Goal: Communication & Community: Answer question/provide support

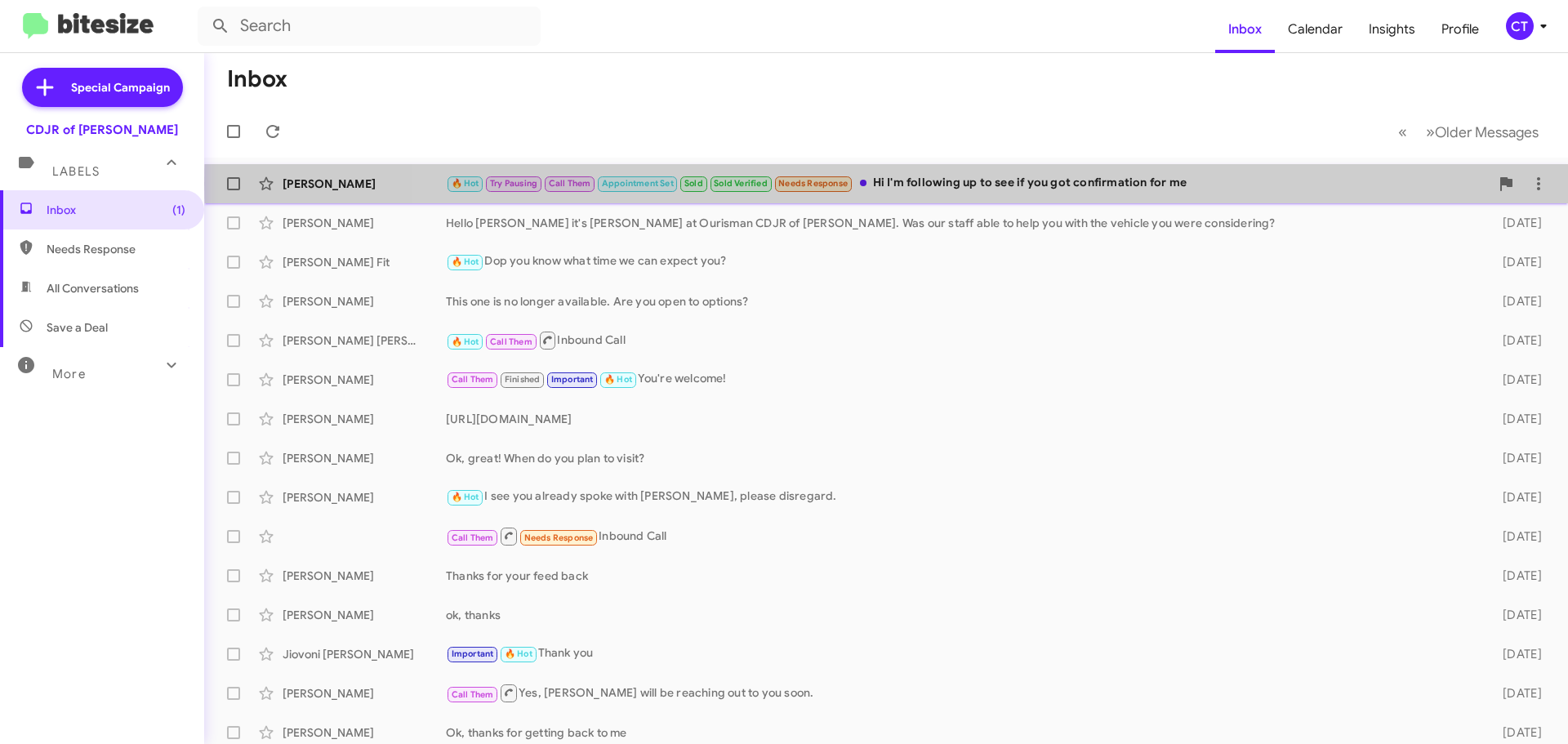
click at [919, 184] on div "🔥 Hot Try Pausing Call Them Appointment Set Sold Sold Verified Needs Response H…" at bounding box center [968, 183] width 1044 height 19
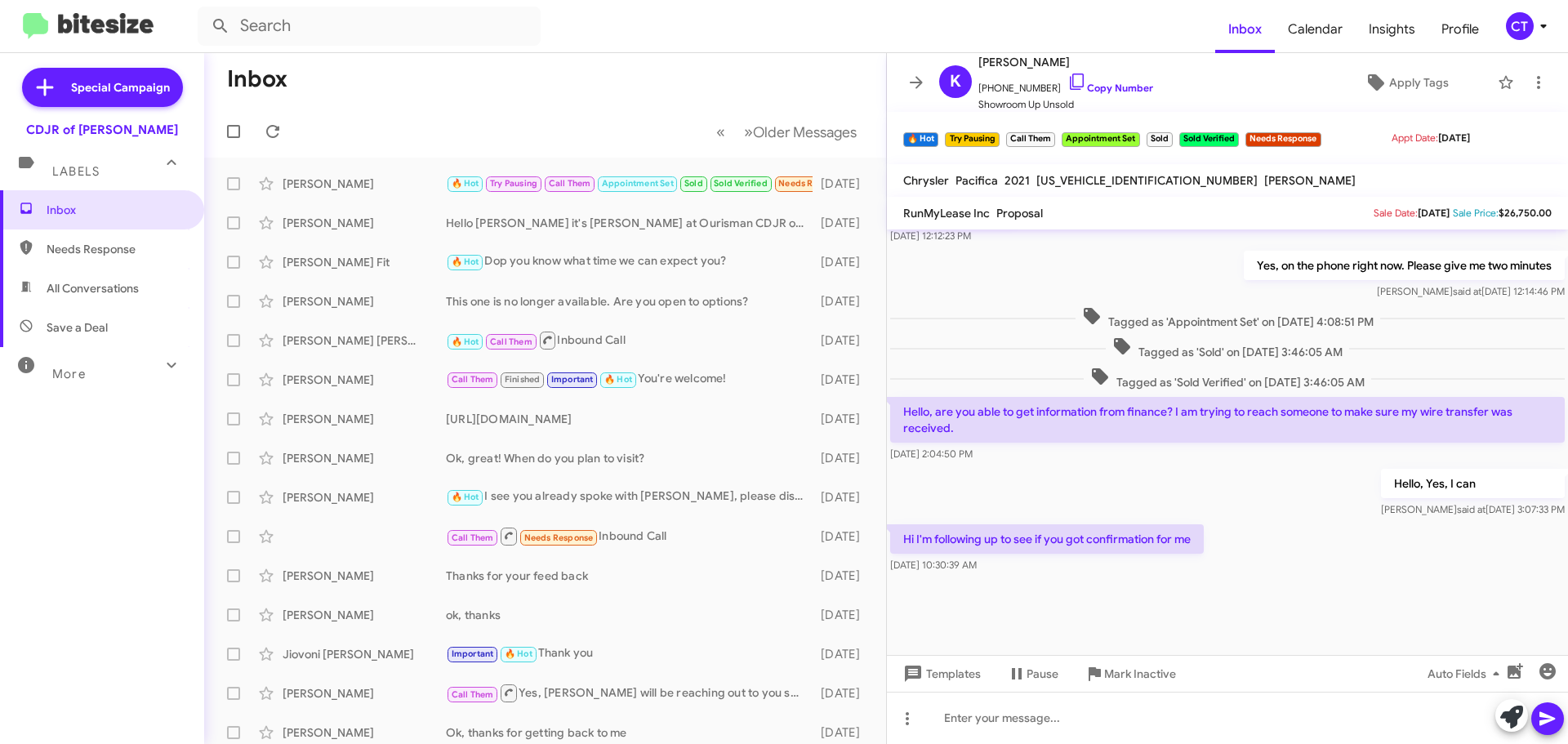
scroll to position [756, 0]
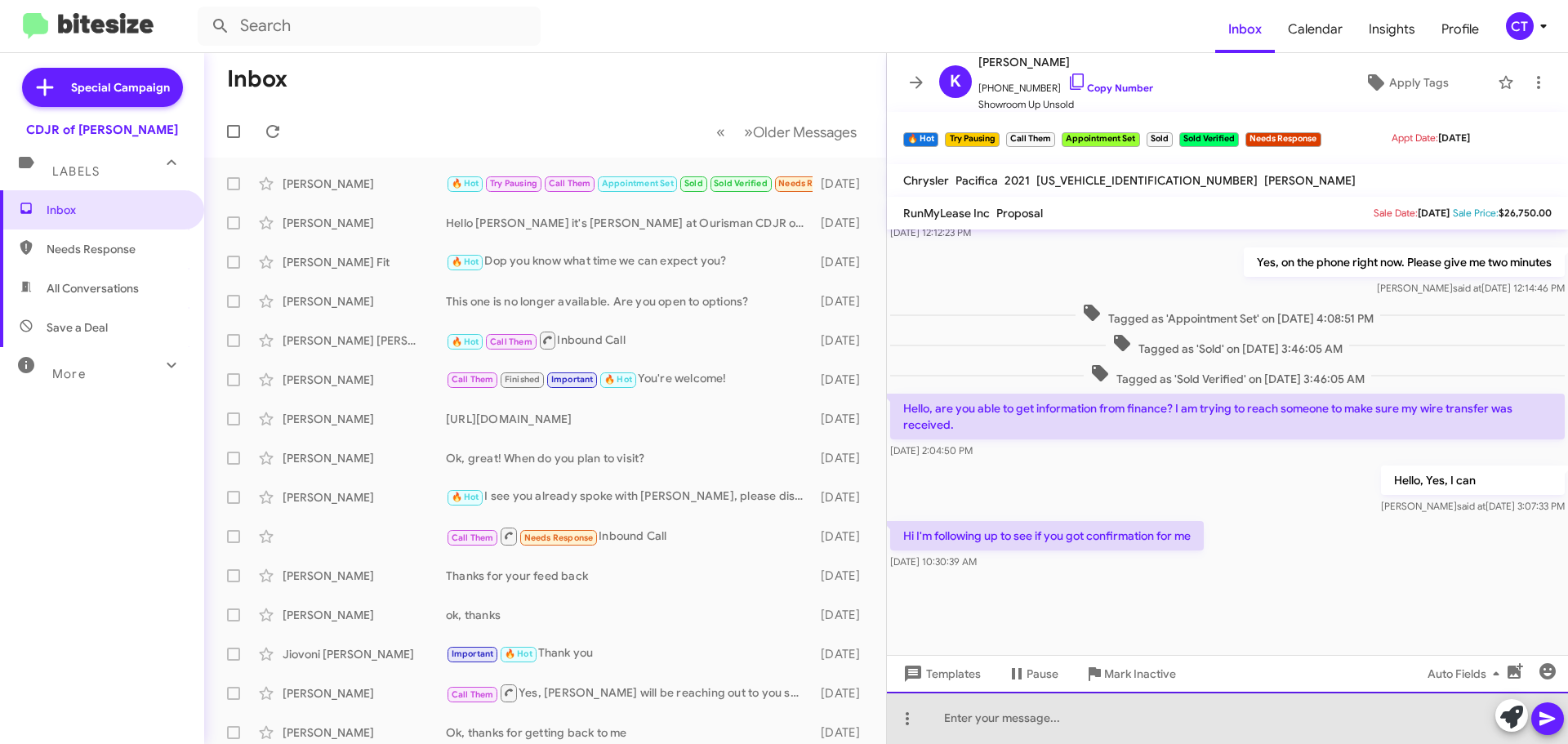
click at [1008, 720] on div at bounding box center [1228, 718] width 681 height 52
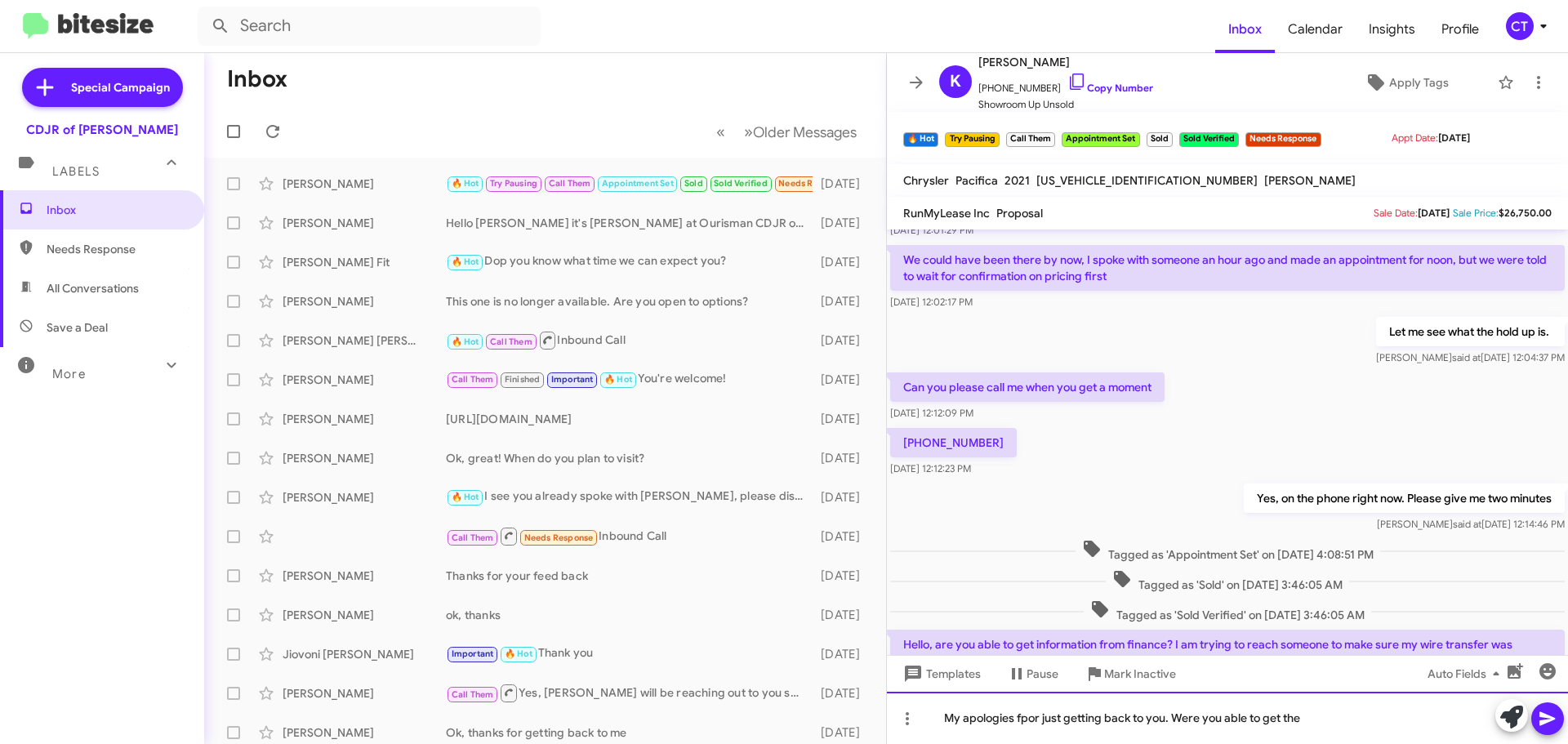
scroll to position [1960, 0]
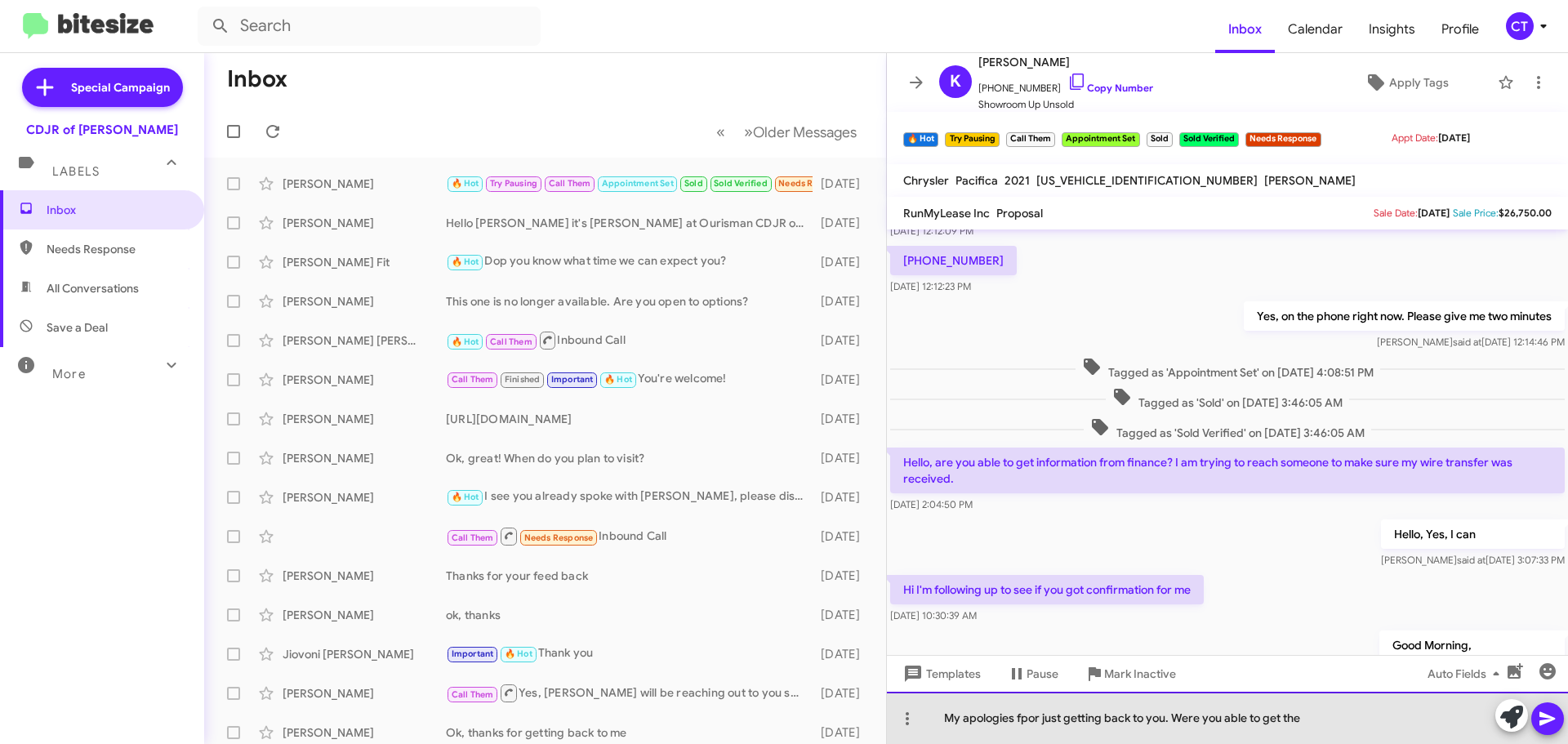
click at [1028, 720] on div "My apologies fpor just getting back to you. Were you able to get the" at bounding box center [1228, 718] width 681 height 52
drag, startPoint x: 1310, startPoint y: 721, endPoint x: 1255, endPoint y: 726, distance: 55.2
click at [1255, 726] on div "My apologies for just getting back to you. Were you able to get the" at bounding box center [1228, 718] width 681 height 52
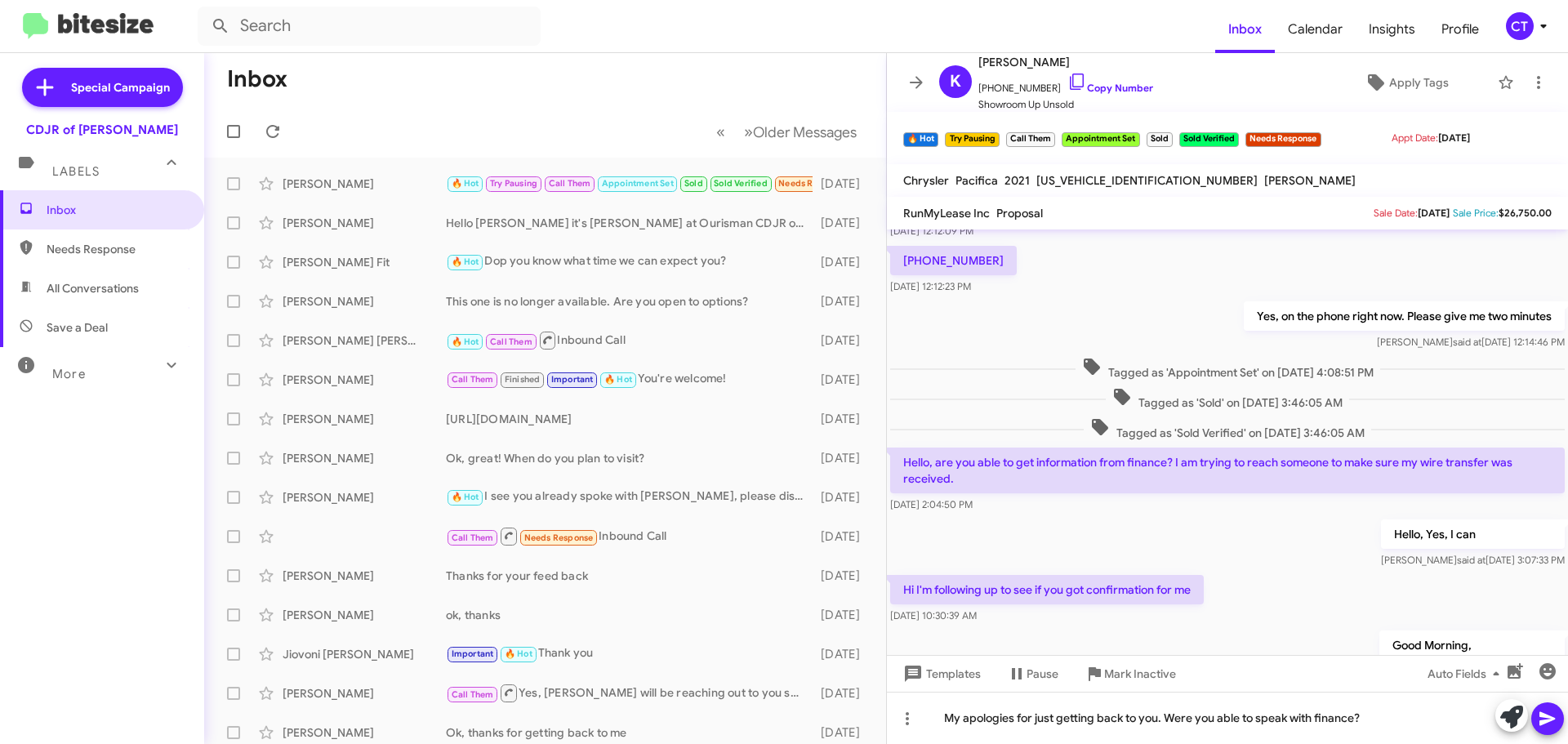
click at [1550, 715] on icon at bounding box center [1548, 719] width 19 height 19
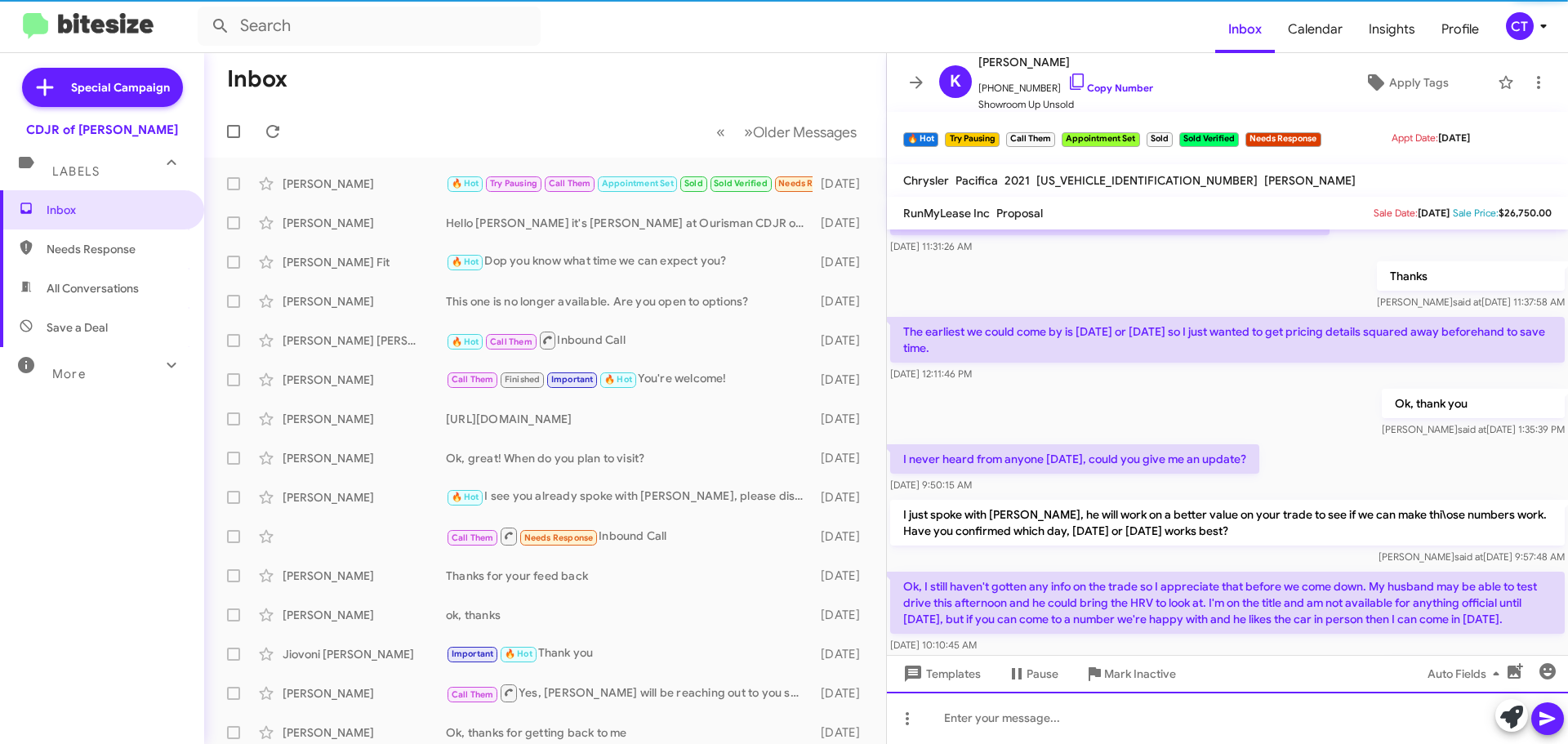
scroll to position [0, 0]
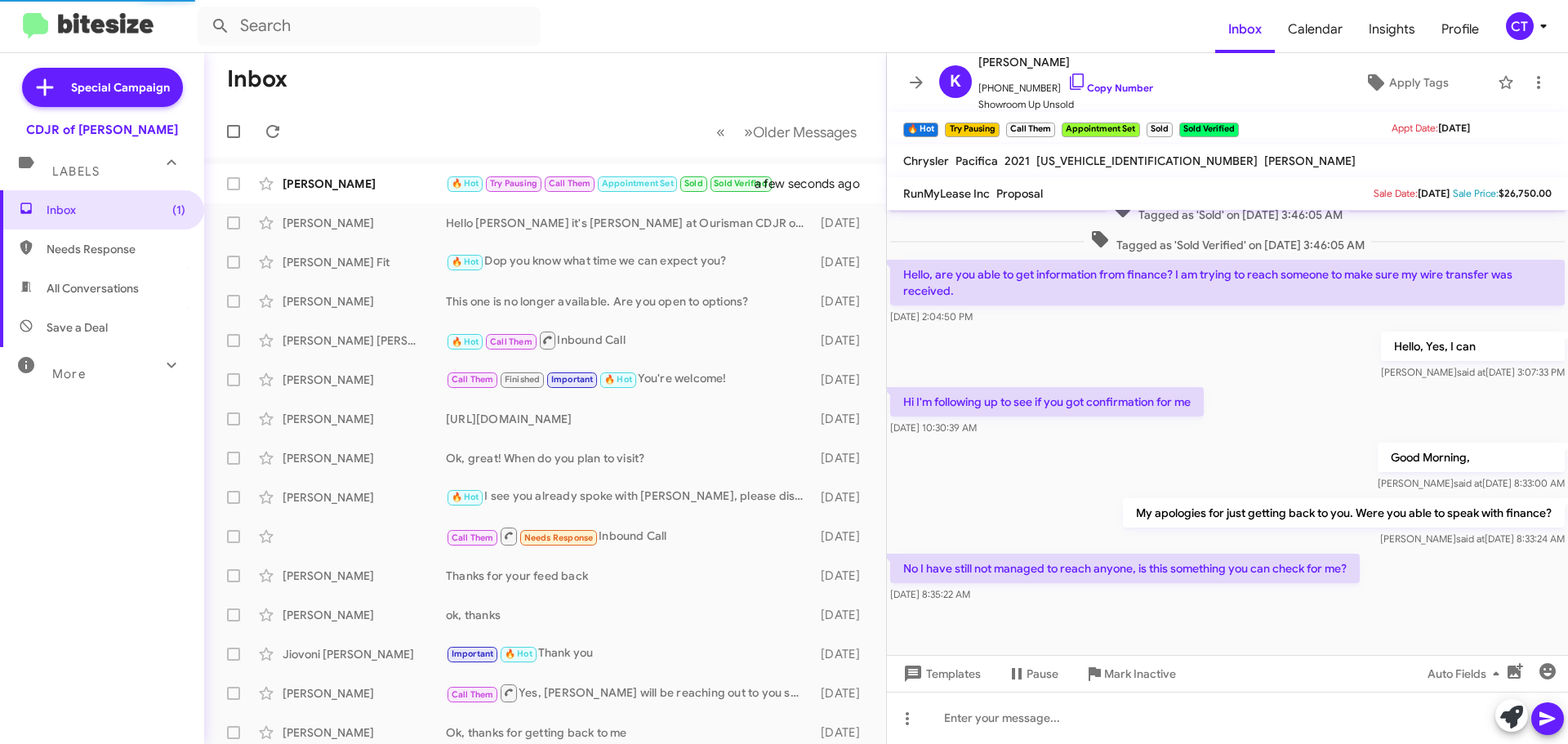
scroll to position [737, 0]
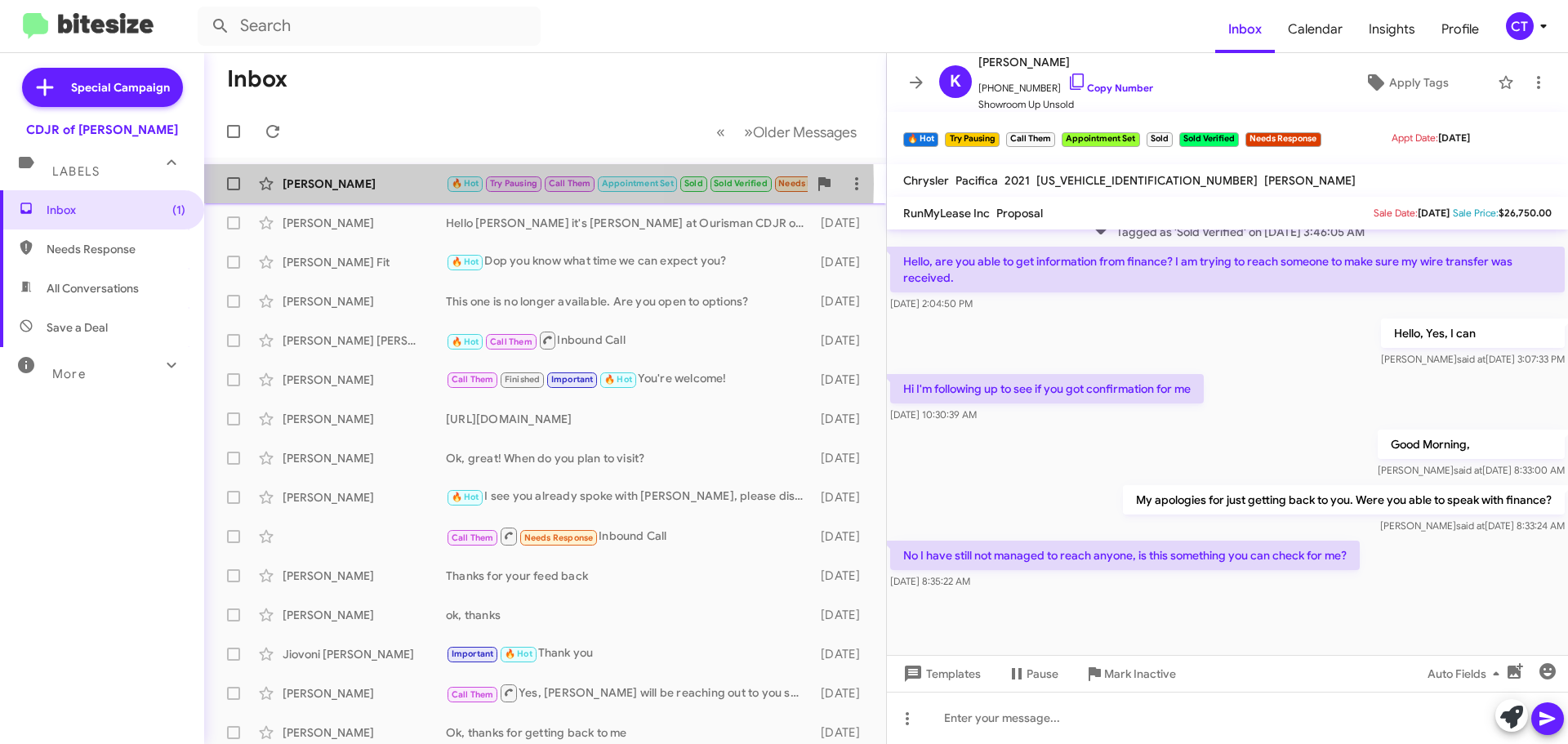
click at [354, 184] on div "[PERSON_NAME]" at bounding box center [364, 183] width 163 height 17
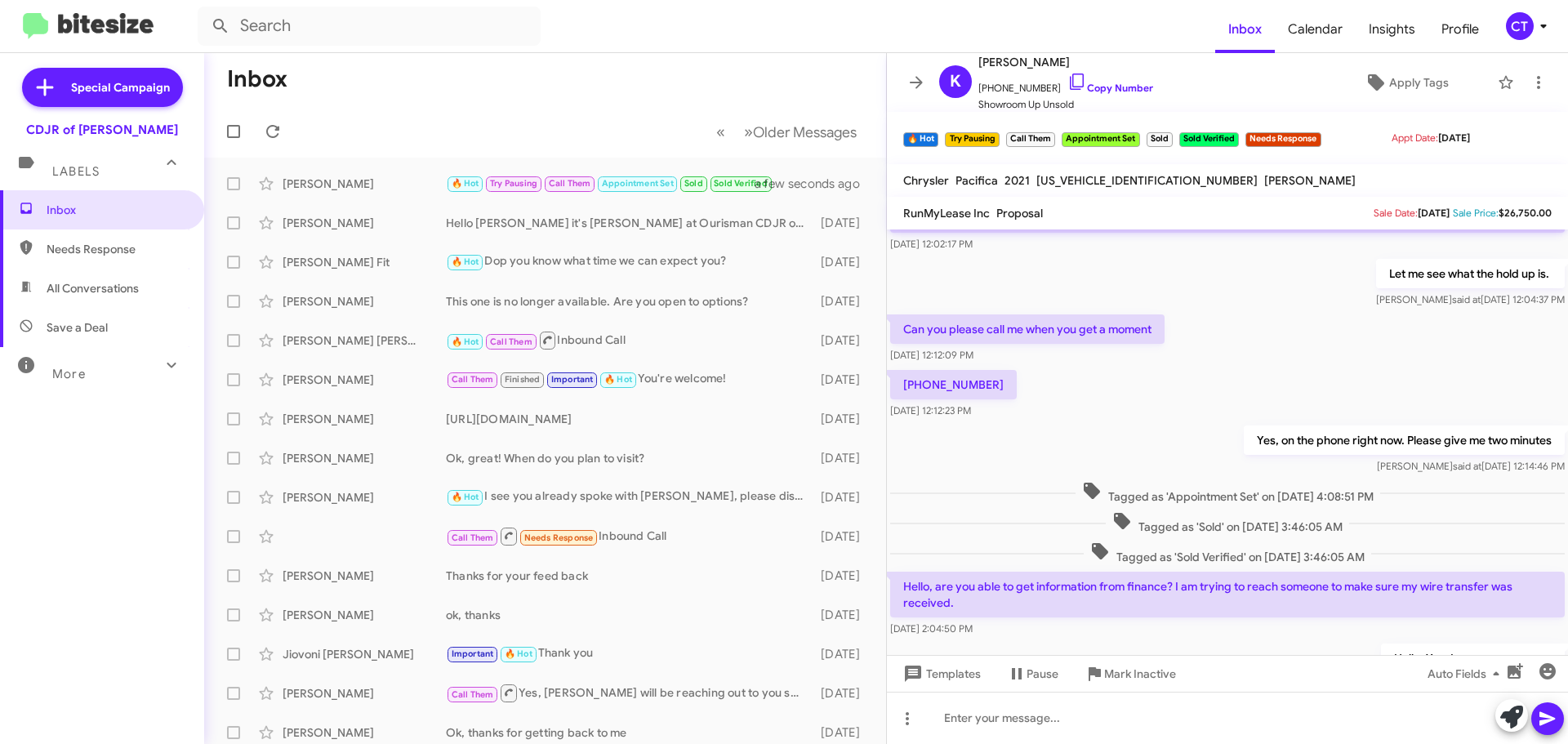
scroll to position [756, 0]
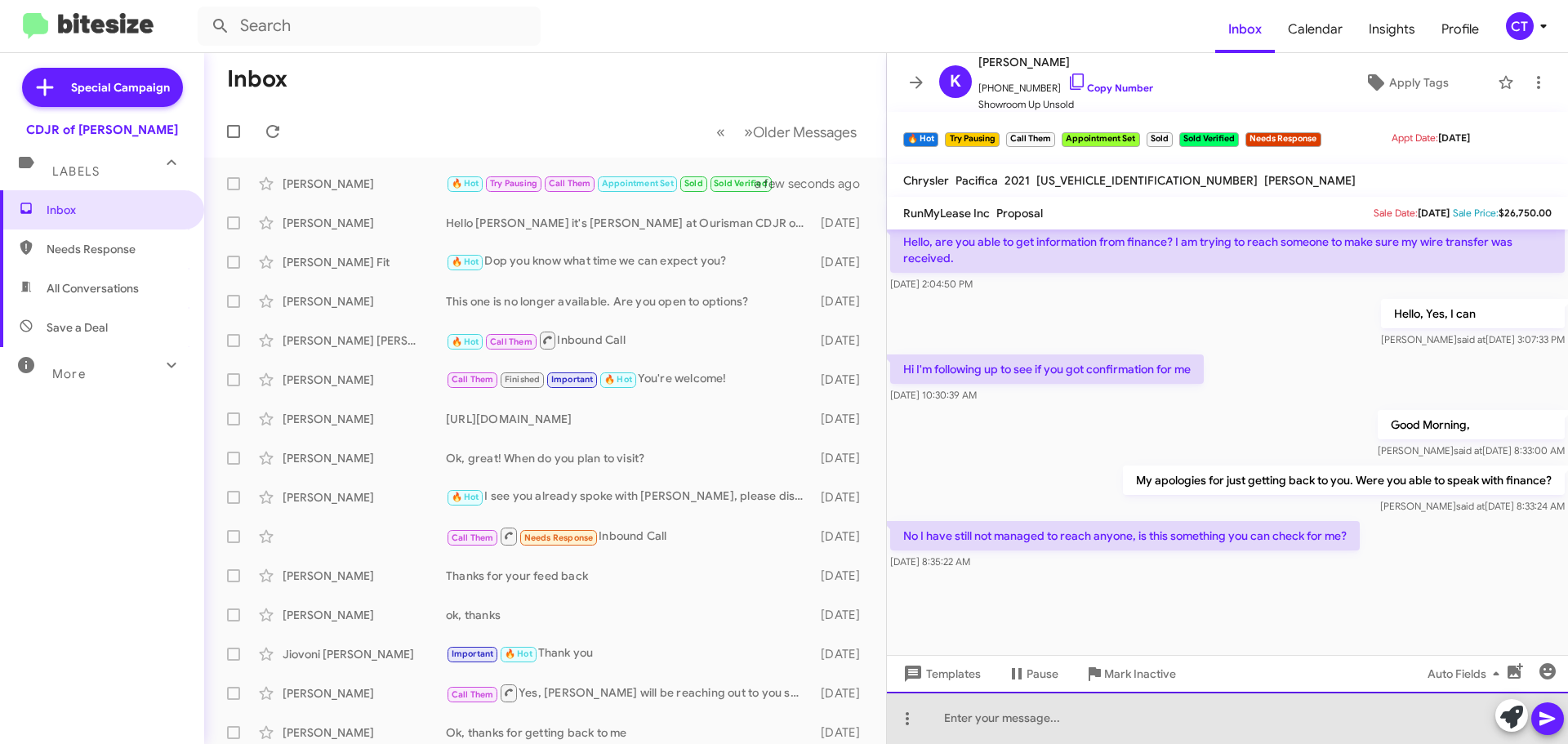
click at [1045, 724] on div at bounding box center [1228, 718] width 681 height 52
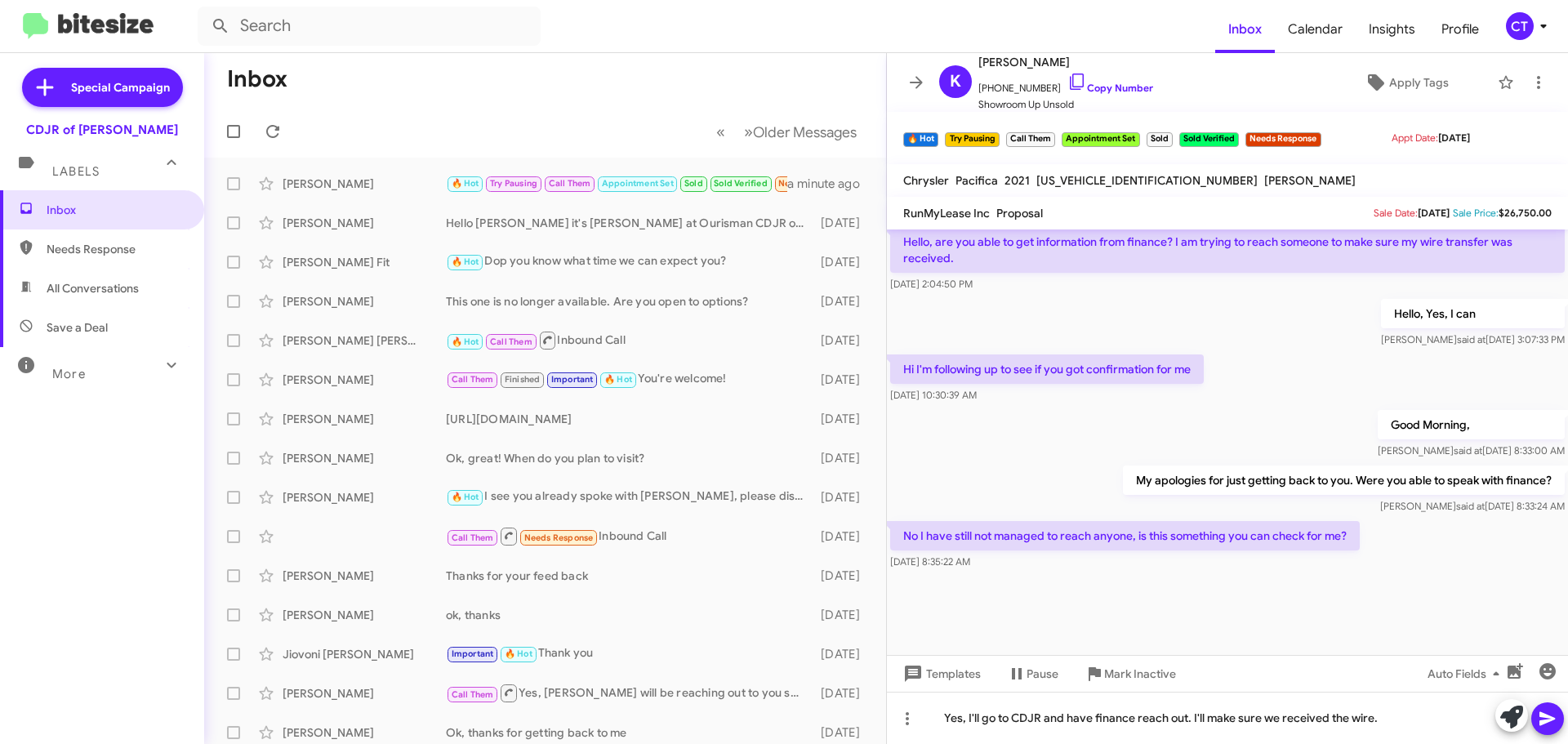
click at [1552, 720] on icon at bounding box center [1548, 720] width 16 height 14
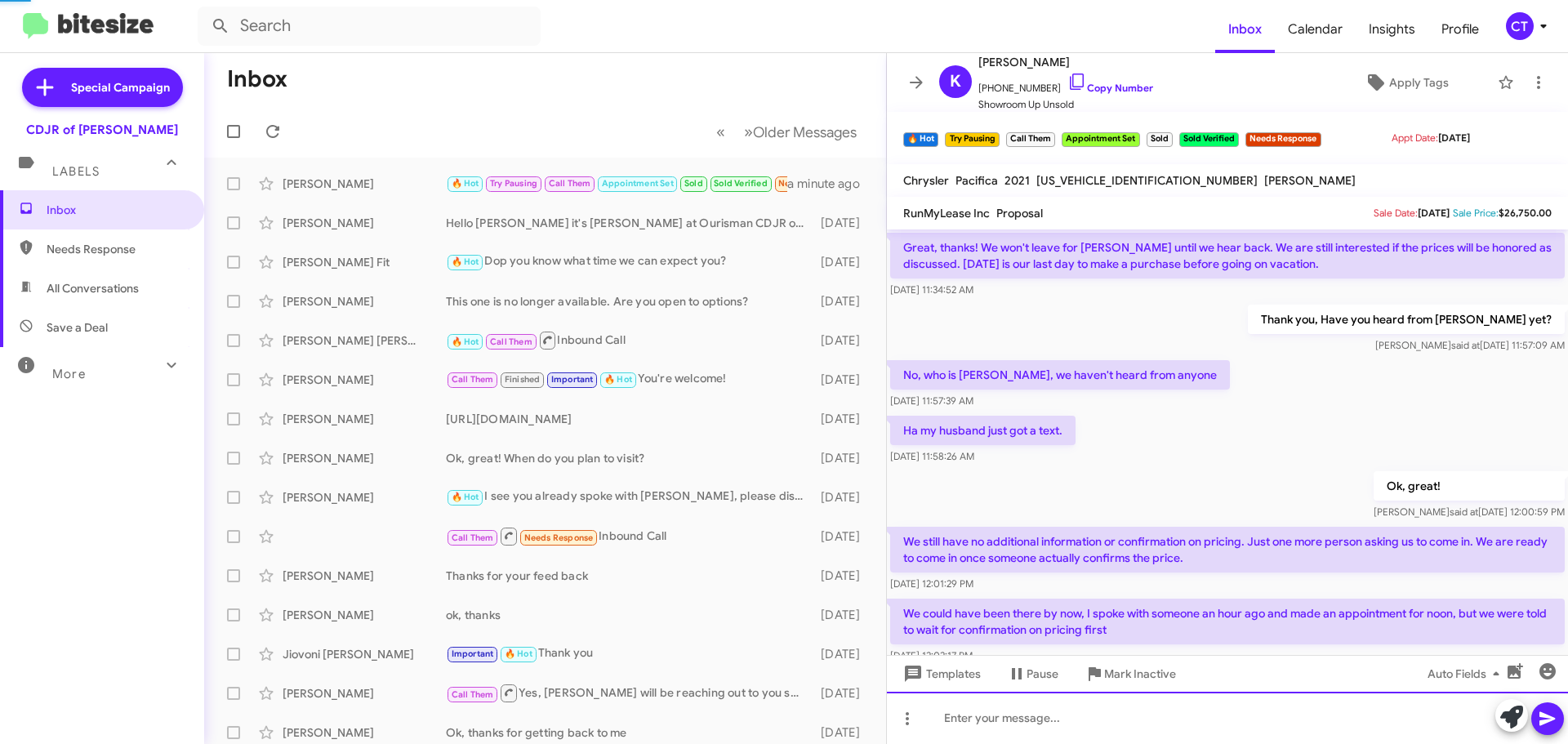
scroll to position [82, 0]
